Goal: Information Seeking & Learning: Learn about a topic

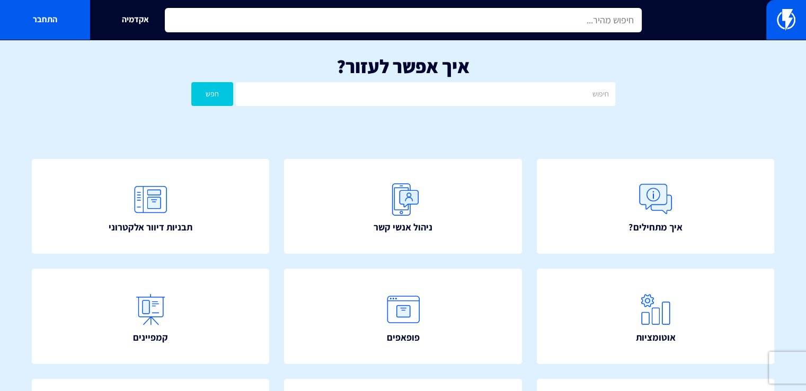
click at [589, 27] on input "text" at bounding box center [403, 20] width 477 height 24
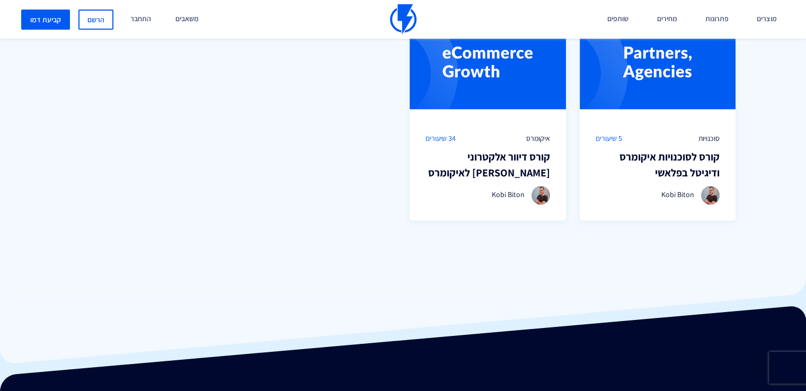
scroll to position [742, 0]
